Goal: Find contact information: Find contact information

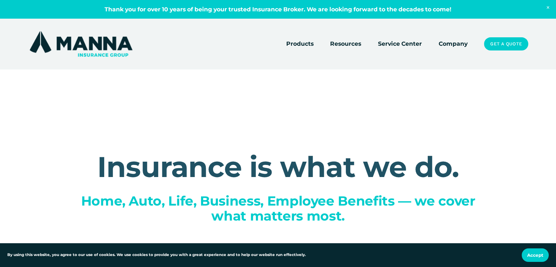
click at [400, 42] on link "Service Center" at bounding box center [400, 44] width 44 height 10
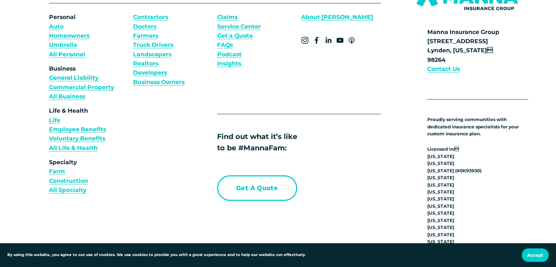
scroll to position [578, 0]
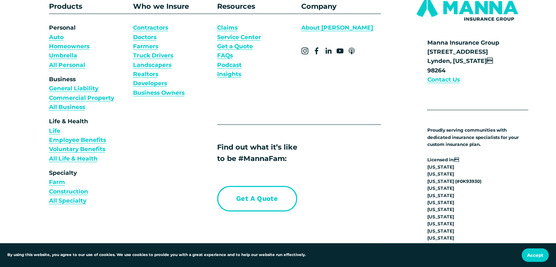
click at [442, 83] on strong "Contact Us" at bounding box center [443, 79] width 33 height 7
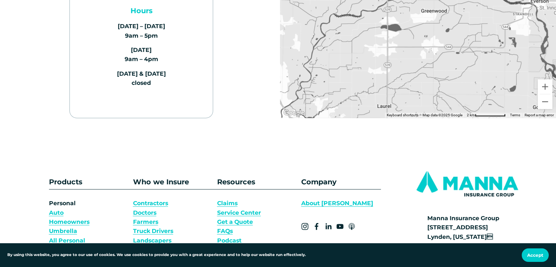
scroll to position [259, 0]
